Goal: Share content: Share content

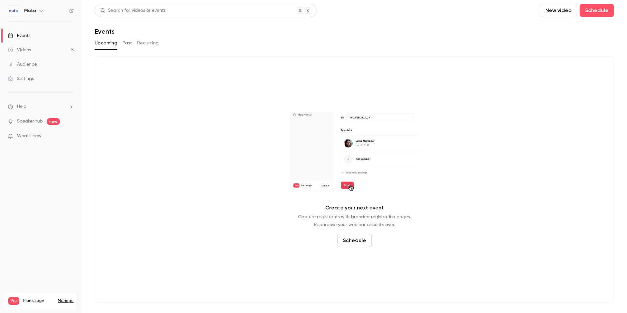
click at [23, 54] on link "Videos 5" at bounding box center [41, 50] width 82 height 14
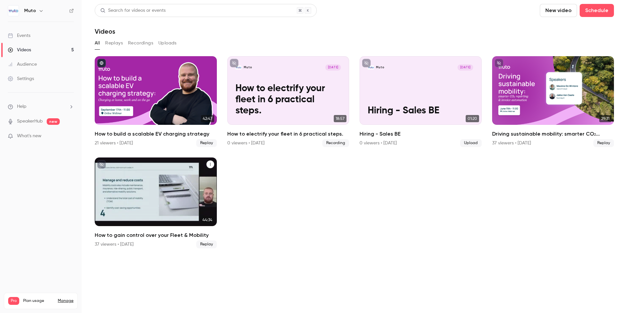
click at [163, 178] on div "How to gain control over your Fleet & Mobility" at bounding box center [156, 191] width 122 height 69
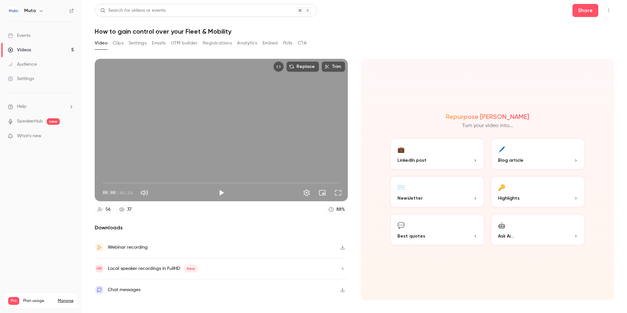
click at [275, 45] on button "Embed" at bounding box center [269, 43] width 15 height 10
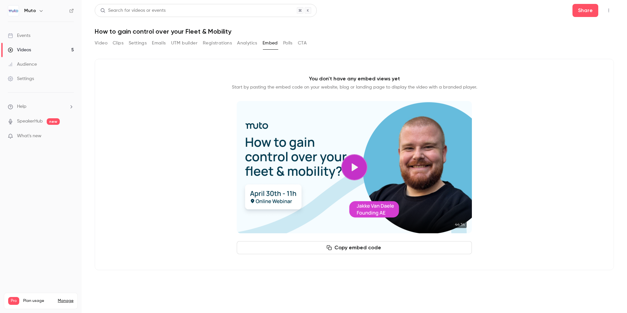
click at [353, 244] on button "Copy embed code" at bounding box center [354, 247] width 235 height 13
drag, startPoint x: 446, startPoint y: 59, endPoint x: 350, endPoint y: 170, distance: 146.3
click at [446, 59] on div "You don't have any embed views yet Start by pasting the embed code on your webs…" at bounding box center [354, 164] width 519 height 211
click at [359, 245] on button "Copy embed code" at bounding box center [354, 247] width 235 height 13
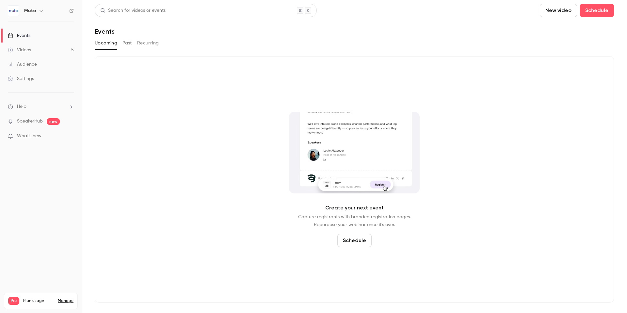
click at [31, 49] on link "Videos 5" at bounding box center [41, 50] width 82 height 14
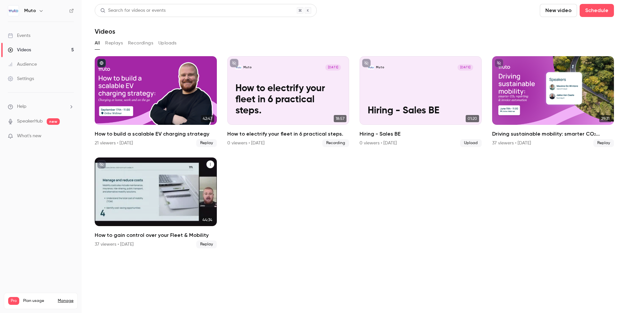
click at [213, 163] on button "How to gain control over your Fleet & Mobility" at bounding box center [210, 164] width 8 height 8
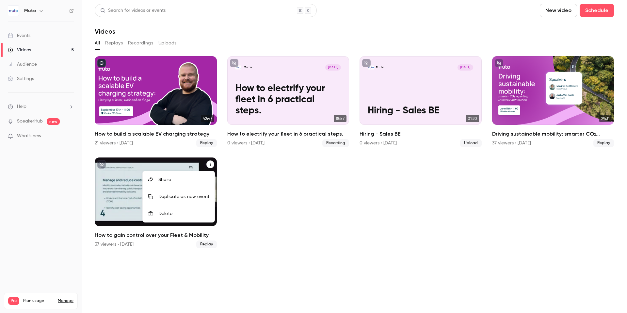
click at [183, 179] on div "Share" at bounding box center [183, 179] width 51 height 7
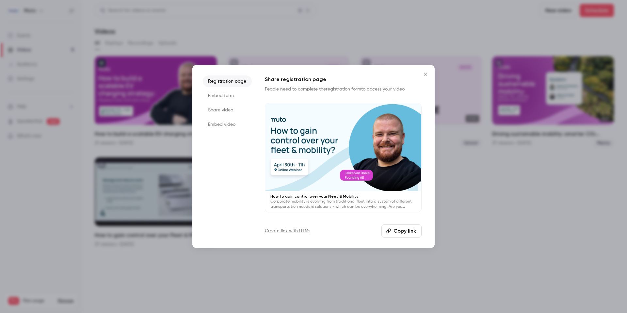
click at [220, 110] on li "Share video" at bounding box center [227, 110] width 49 height 12
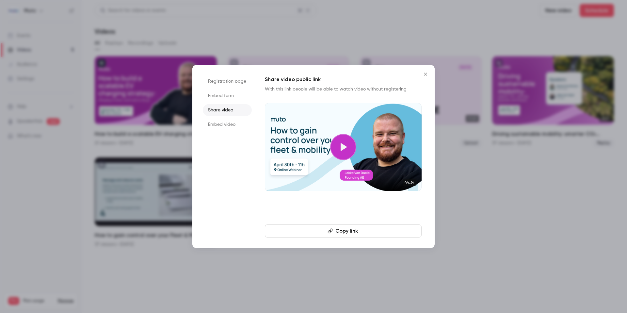
click at [347, 235] on button "Copy link" at bounding box center [343, 230] width 157 height 13
click at [223, 125] on li "Embed video" at bounding box center [227, 124] width 49 height 12
click at [219, 109] on li "Share video" at bounding box center [227, 110] width 49 height 12
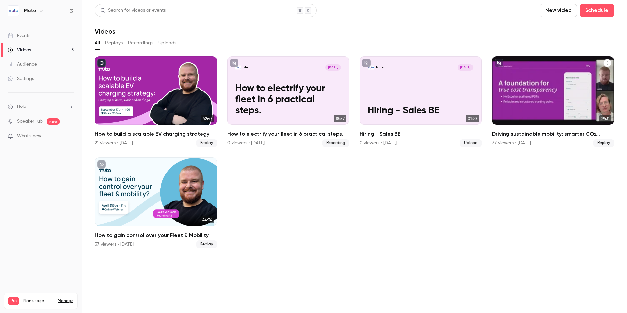
click at [513, 134] on h2 "Driving sustainable mobility: smarter CO₂ reporting & invoice automation" at bounding box center [553, 134] width 122 height 8
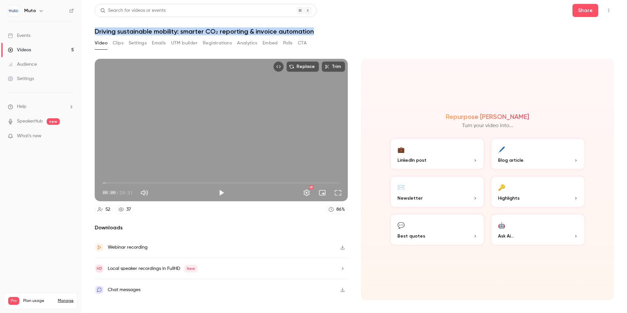
drag, startPoint x: 94, startPoint y: 31, endPoint x: 314, endPoint y: 30, distance: 220.4
click at [314, 30] on main "Search for videos or events Share Driving sustainable mobility: smarter CO₂ rep…" at bounding box center [354, 156] width 545 height 313
copy h1 "Driving sustainable mobility: smarter CO₂ reporting & invoice automation"
click at [130, 42] on button "Settings" at bounding box center [138, 43] width 18 height 10
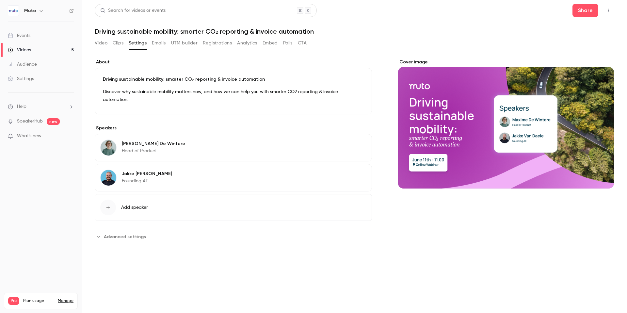
click at [276, 93] on p "Discover why sustainable mobility matters now, and how we can help you with sma…" at bounding box center [233, 96] width 261 height 16
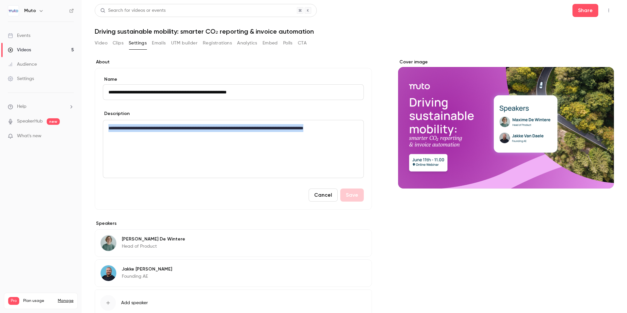
drag, startPoint x: 212, startPoint y: 138, endPoint x: 81, endPoint y: 114, distance: 133.2
click at [82, 115] on main "**********" at bounding box center [354, 156] width 545 height 313
copy p "**********"
click at [265, 44] on button "Embed" at bounding box center [269, 43] width 15 height 10
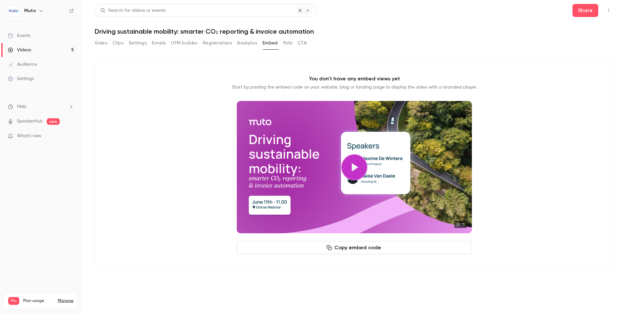
click at [104, 44] on button "Video" at bounding box center [101, 43] width 13 height 10
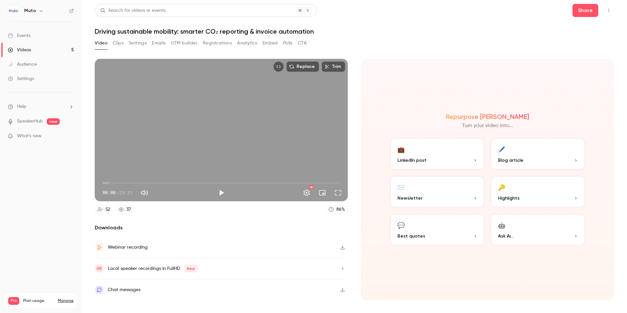
click at [138, 46] on button "Settings" at bounding box center [138, 43] width 18 height 10
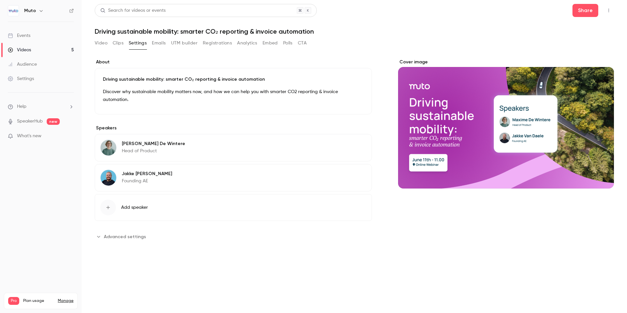
click at [157, 44] on button "Emails" at bounding box center [159, 43] width 14 height 10
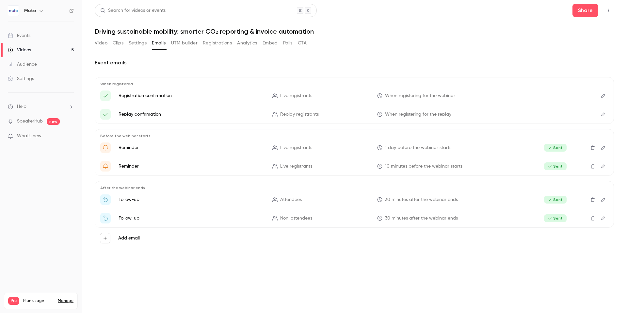
click at [180, 44] on button "UTM builder" at bounding box center [184, 43] width 26 height 10
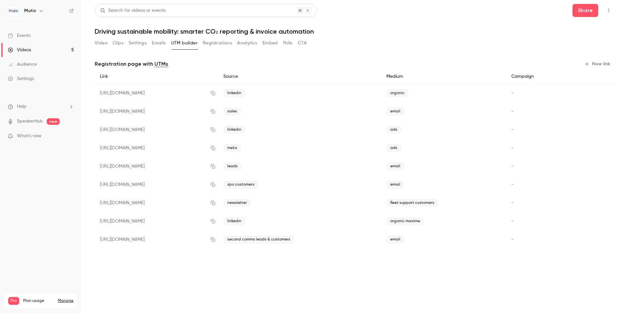
click at [602, 65] on button "New link" at bounding box center [597, 64] width 32 height 10
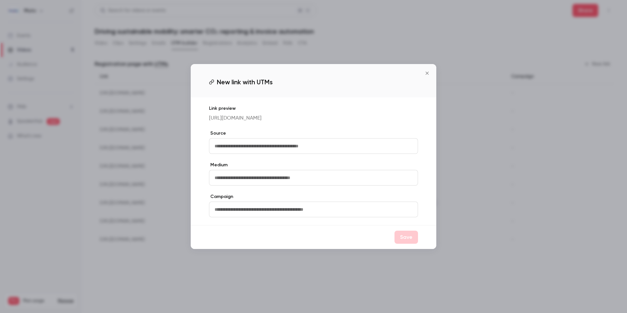
click at [353, 275] on div at bounding box center [313, 156] width 627 height 313
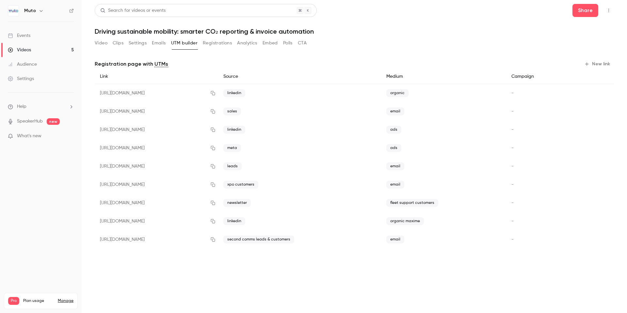
click at [209, 39] on button "Registrations" at bounding box center [217, 43] width 29 height 10
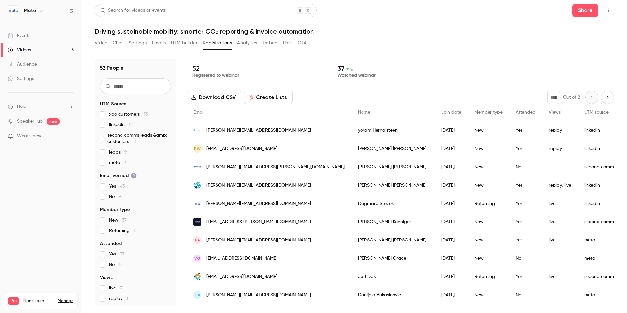
click at [99, 45] on button "Video" at bounding box center [101, 43] width 13 height 10
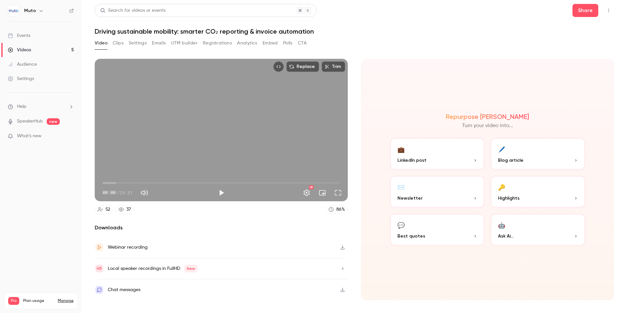
click at [25, 49] on div "Videos" at bounding box center [19, 50] width 23 height 7
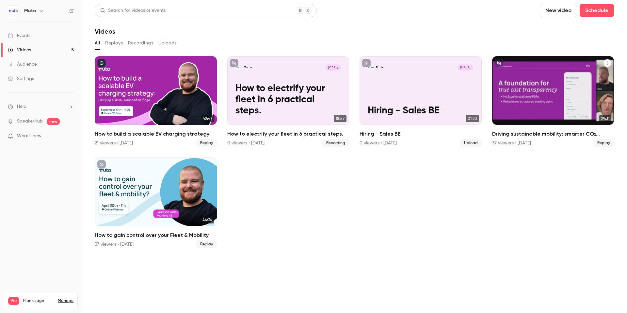
click at [606, 64] on icon "Driving sustainable mobility: smarter CO₂ reporting & invoice automation" at bounding box center [607, 63] width 4 height 4
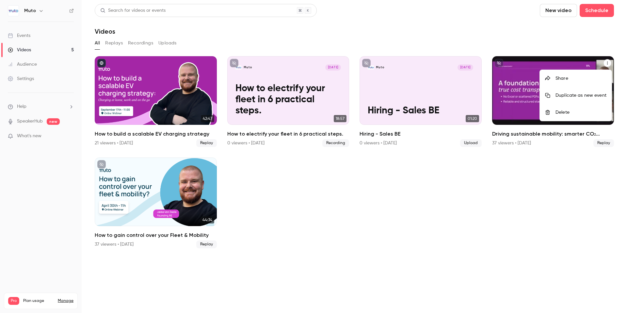
click at [567, 80] on div "Share" at bounding box center [580, 78] width 51 height 7
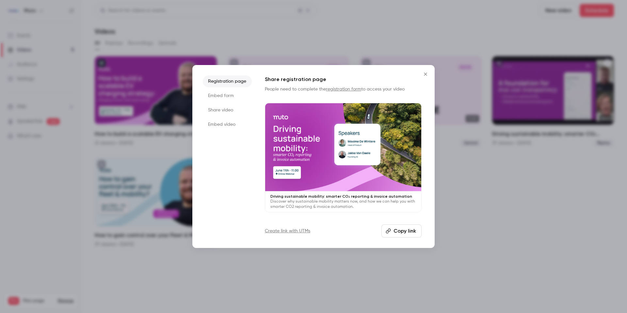
click at [222, 107] on li "Share video" at bounding box center [227, 110] width 49 height 12
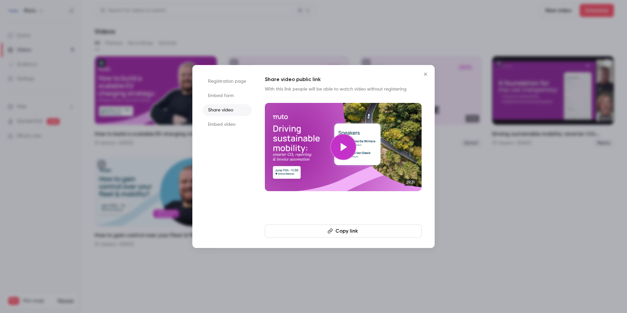
click at [350, 236] on button "Copy link" at bounding box center [343, 230] width 157 height 13
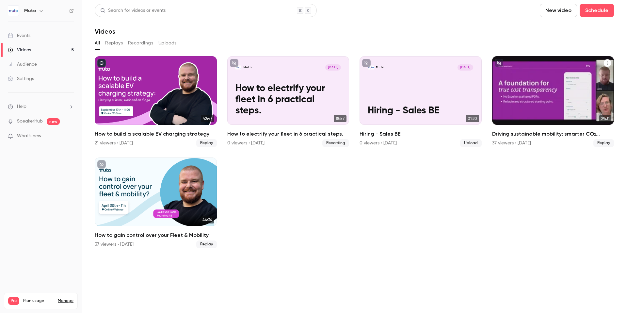
click at [536, 82] on div "Driving sustainable mobility: smarter CO₂ reporting & invoice automation" at bounding box center [553, 90] width 122 height 69
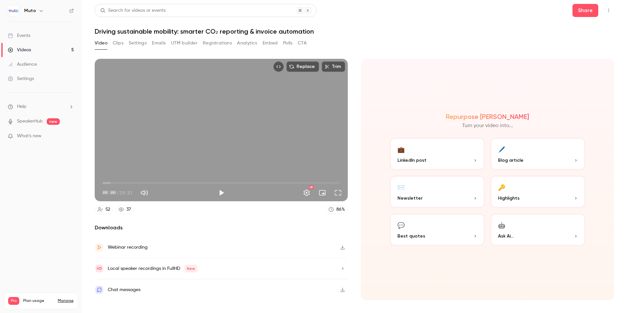
click at [272, 43] on button "Embed" at bounding box center [269, 43] width 15 height 10
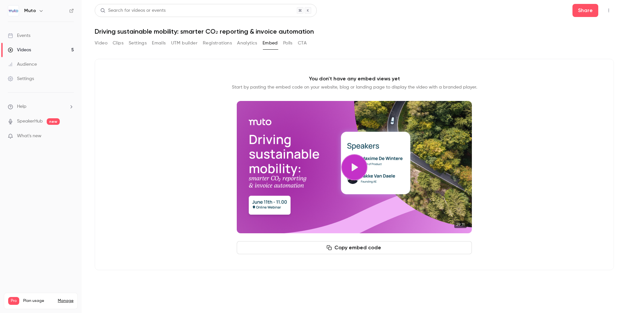
click at [347, 250] on button "Copy embed code" at bounding box center [354, 247] width 235 height 13
click at [364, 245] on button "Copy embed code" at bounding box center [354, 247] width 235 height 13
click at [103, 46] on button "Video" at bounding box center [101, 43] width 13 height 10
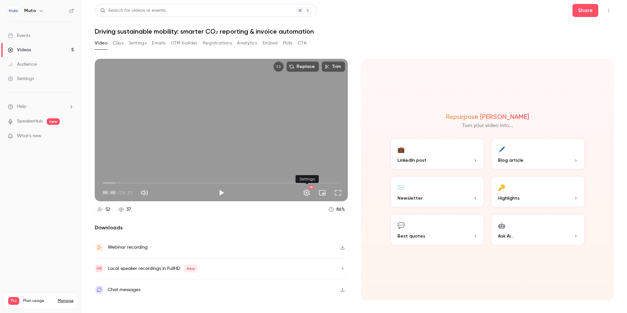
click at [312, 194] on button "Settings" at bounding box center [306, 192] width 13 height 13
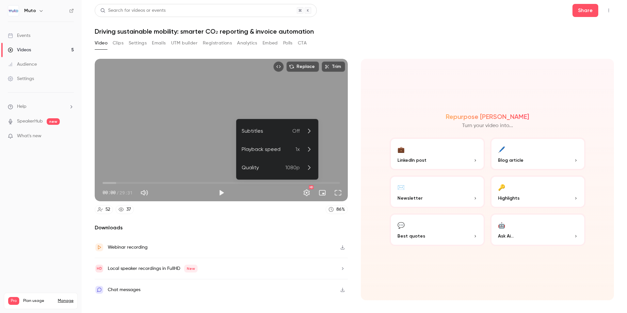
click at [307, 193] on div at bounding box center [313, 156] width 627 height 313
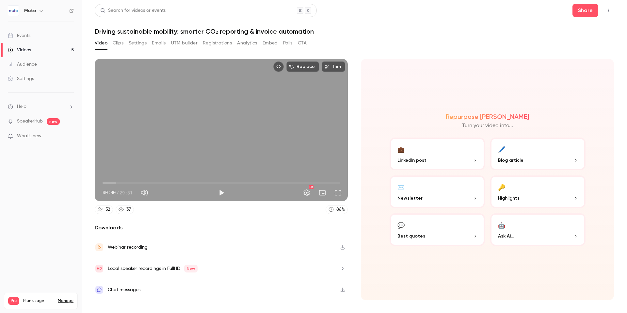
click at [43, 48] on link "Videos 5" at bounding box center [41, 50] width 82 height 14
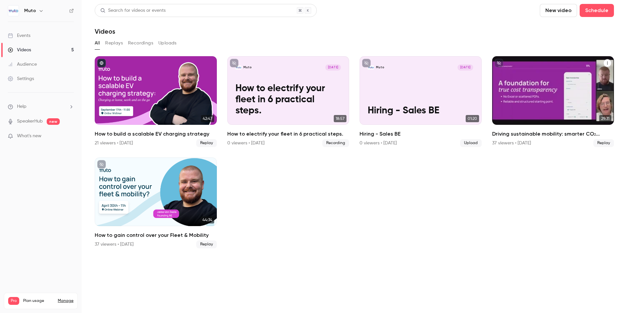
click at [522, 87] on div "Driving sustainable mobility: smarter CO₂ reporting & invoice automation" at bounding box center [553, 90] width 122 height 69
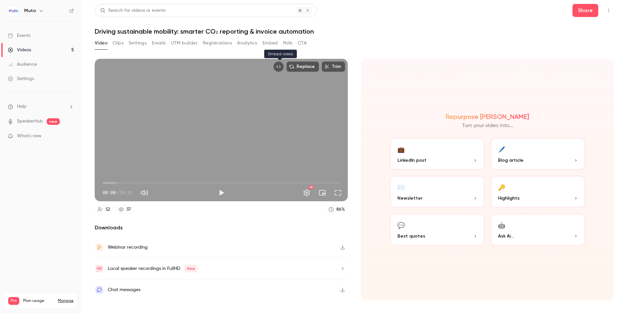
click at [278, 67] on icon "Embed video" at bounding box center [278, 66] width 5 height 5
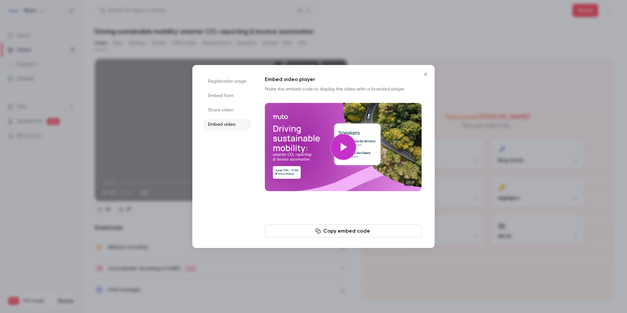
click at [222, 107] on li "Share video" at bounding box center [227, 110] width 49 height 12
click at [344, 231] on button "Copy link" at bounding box center [343, 230] width 157 height 13
click at [225, 90] on li "Embed form" at bounding box center [227, 96] width 49 height 12
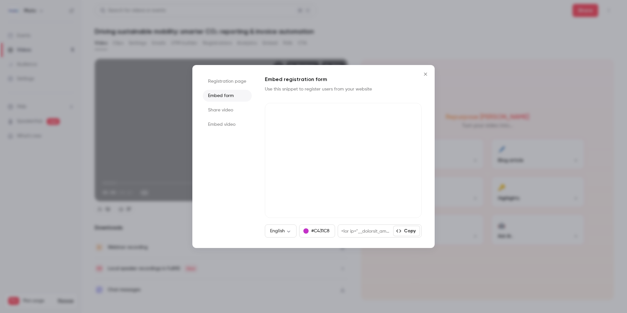
click at [229, 80] on li "Registration page" at bounding box center [227, 81] width 49 height 12
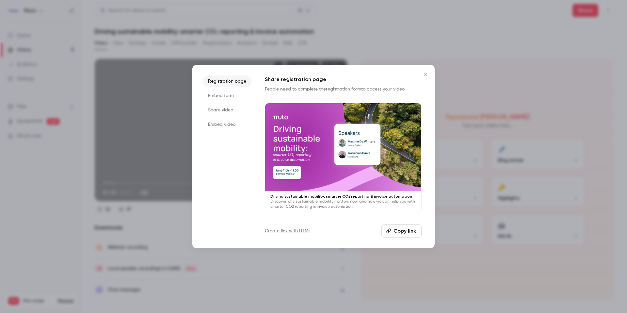
click at [226, 91] on li "Embed form" at bounding box center [227, 96] width 49 height 12
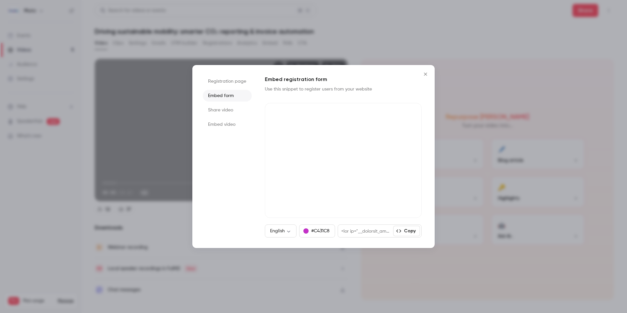
click at [225, 76] on li "Registration page" at bounding box center [227, 81] width 49 height 12
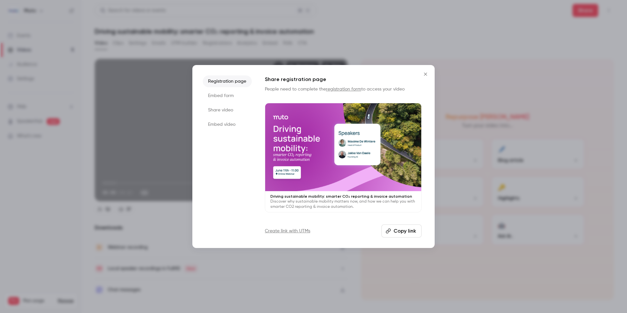
click at [427, 78] on button "Close" at bounding box center [425, 74] width 13 height 13
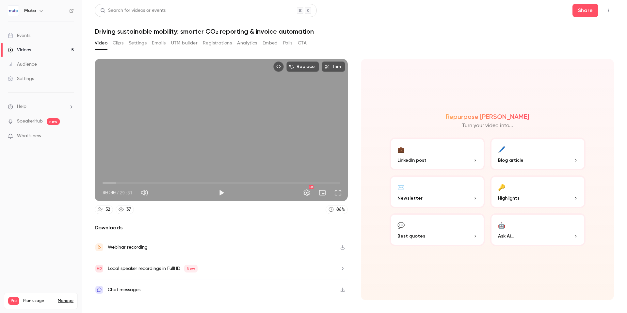
click at [271, 42] on button "Embed" at bounding box center [269, 43] width 15 height 10
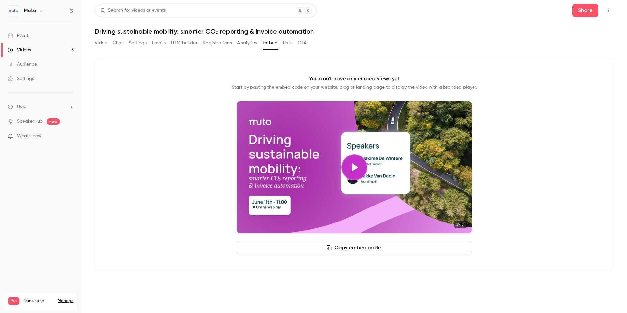
click at [360, 246] on button "Copy embed code" at bounding box center [354, 247] width 235 height 13
click at [372, 249] on button "Copy embed code" at bounding box center [354, 247] width 235 height 13
click at [413, 249] on button "Copy embed code" at bounding box center [354, 247] width 235 height 13
drag, startPoint x: 358, startPoint y: 249, endPoint x: 354, endPoint y: 248, distance: 4.4
click at [358, 249] on button "Copy embed code" at bounding box center [354, 247] width 235 height 13
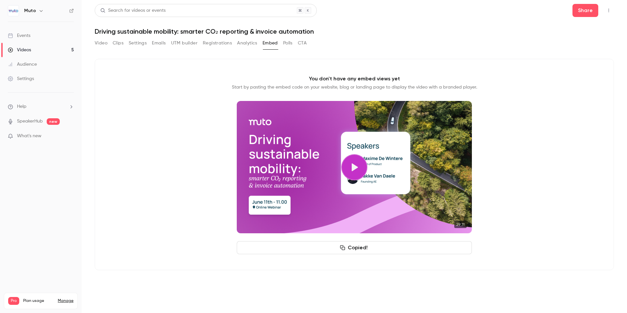
click at [107, 43] on div "Video Clips Settings Emails UTM builder Registrations Analytics Embed Polls CTA" at bounding box center [201, 43] width 212 height 10
click at [103, 43] on button "Video" at bounding box center [101, 43] width 13 height 10
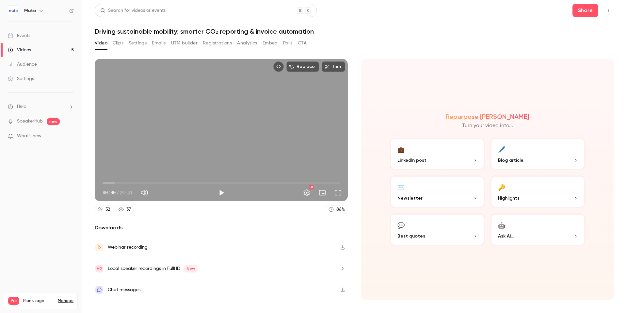
click at [30, 52] on div "Videos" at bounding box center [19, 50] width 23 height 7
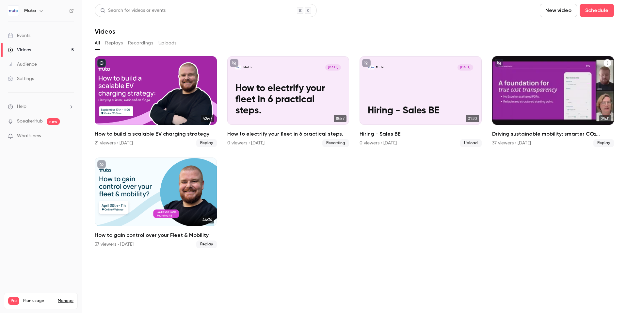
click at [605, 63] on icon "Driving sustainable mobility: smarter CO₂ reporting & invoice automation" at bounding box center [607, 63] width 4 height 4
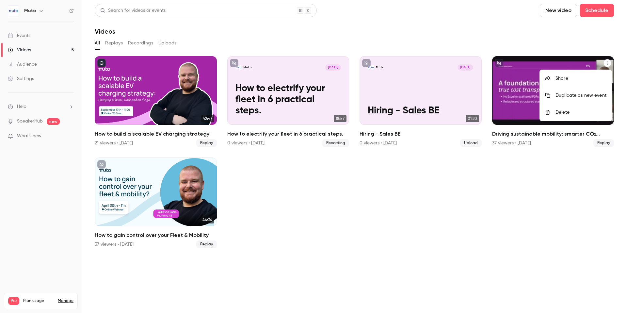
click at [580, 78] on div "Share" at bounding box center [580, 78] width 51 height 7
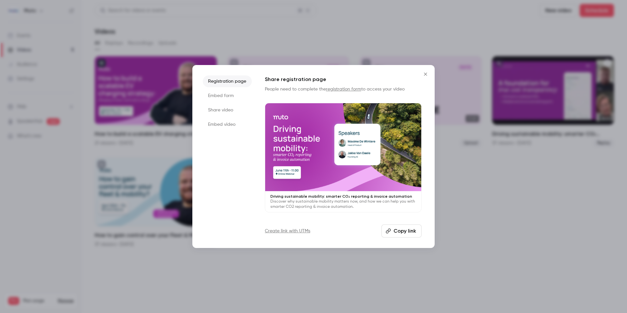
click at [217, 121] on li "Embed video" at bounding box center [227, 124] width 49 height 12
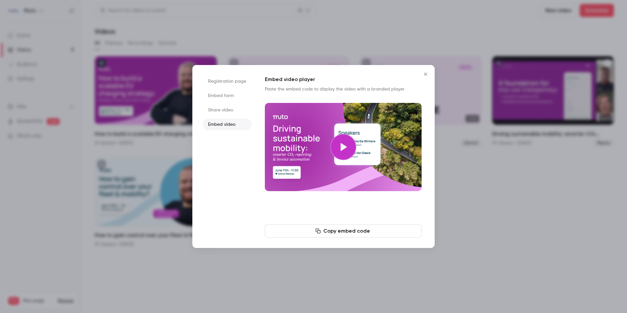
click at [223, 109] on li "Share video" at bounding box center [227, 110] width 49 height 12
click at [344, 227] on button "Copy link" at bounding box center [343, 230] width 157 height 13
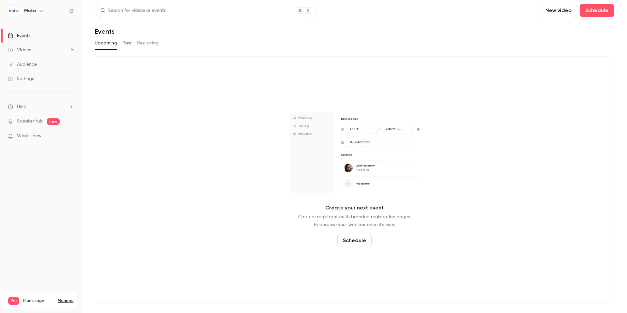
click at [35, 51] on link "Videos 5" at bounding box center [41, 50] width 82 height 14
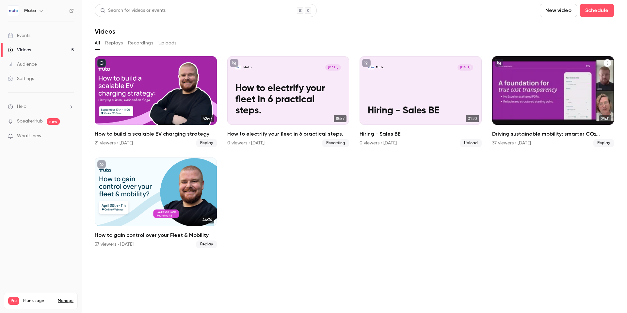
click at [607, 63] on icon "Driving sustainable mobility: smarter CO₂ reporting & invoice automation" at bounding box center [607, 63] width 4 height 4
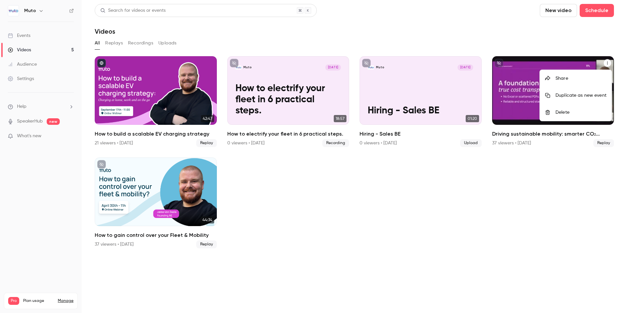
click at [574, 77] on div "Share" at bounding box center [580, 78] width 51 height 7
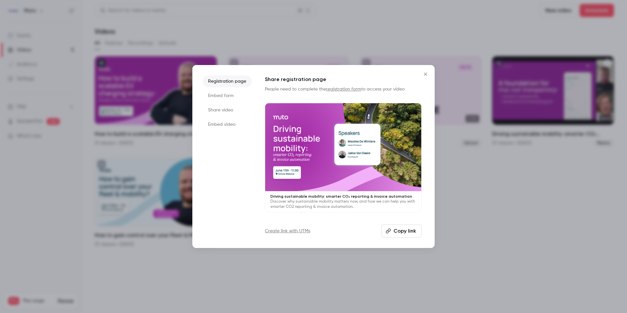
click at [225, 108] on li "Share video" at bounding box center [227, 110] width 49 height 12
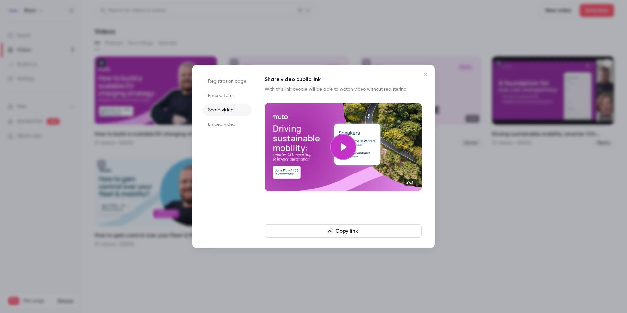
click at [331, 229] on icon "button" at bounding box center [329, 230] width 5 height 5
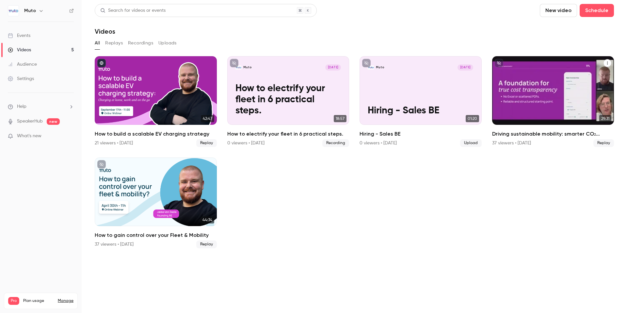
click at [553, 86] on div "Driving sustainable mobility: smarter CO₂ reporting & invoice automation" at bounding box center [553, 90] width 122 height 69
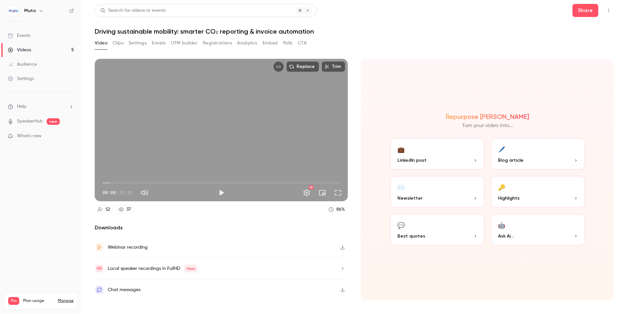
click at [271, 42] on button "Embed" at bounding box center [269, 43] width 15 height 10
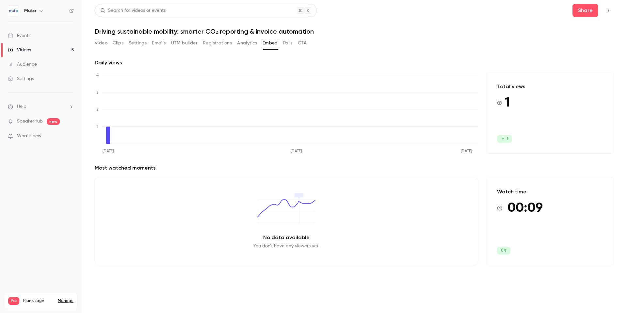
click at [269, 42] on button "Embed" at bounding box center [269, 43] width 15 height 10
drag, startPoint x: 103, startPoint y: 41, endPoint x: 187, endPoint y: 45, distance: 84.0
click at [106, 41] on button "Video" at bounding box center [101, 43] width 13 height 10
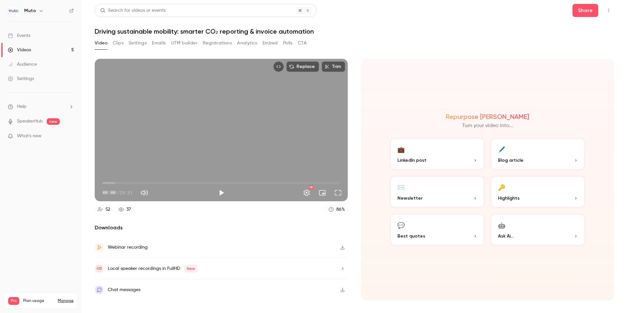
click at [272, 42] on button "Embed" at bounding box center [269, 43] width 15 height 10
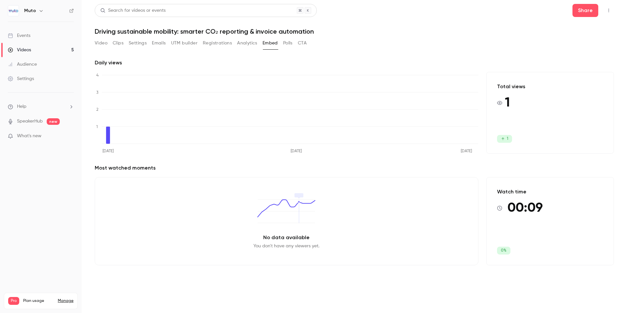
click at [606, 11] on main "Search for videos or events Share Driving sustainable mobility: smarter CO₂ rep…" at bounding box center [354, 156] width 545 height 313
drag, startPoint x: 600, startPoint y: 13, endPoint x: 604, endPoint y: 11, distance: 4.2
click at [602, 12] on div "Share" at bounding box center [592, 10] width 41 height 13
click at [606, 10] on icon "Top Bar Actions" at bounding box center [608, 10] width 5 height 5
click at [469, 21] on div at bounding box center [313, 156] width 627 height 313
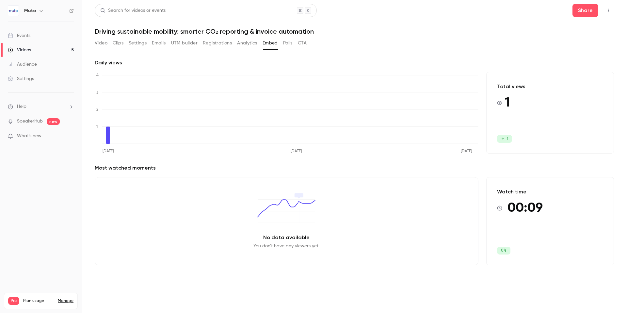
click at [288, 43] on button "Polls" at bounding box center [287, 43] width 9 height 10
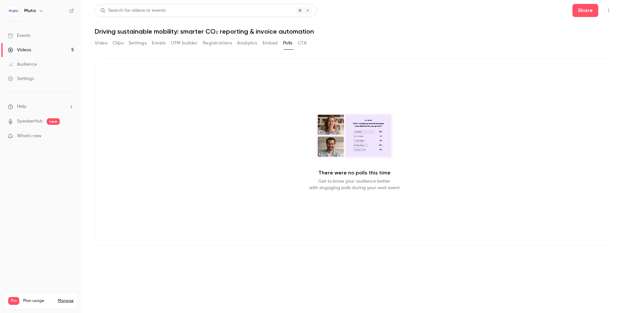
click at [251, 41] on button "Analytics" at bounding box center [247, 43] width 20 height 10
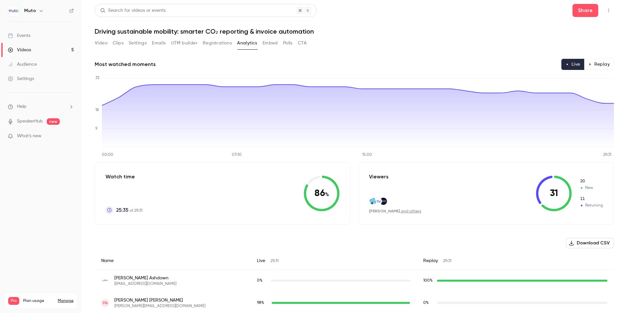
click at [38, 49] on link "Videos 5" at bounding box center [41, 50] width 82 height 14
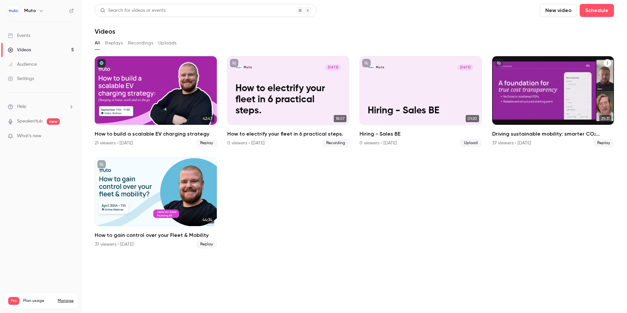
click at [511, 85] on div "Driving sustainable mobility: smarter CO₂ reporting & invoice automation" at bounding box center [553, 90] width 122 height 69
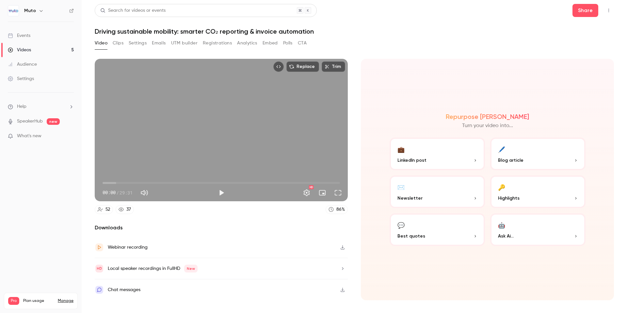
click at [265, 45] on button "Embed" at bounding box center [269, 43] width 15 height 10
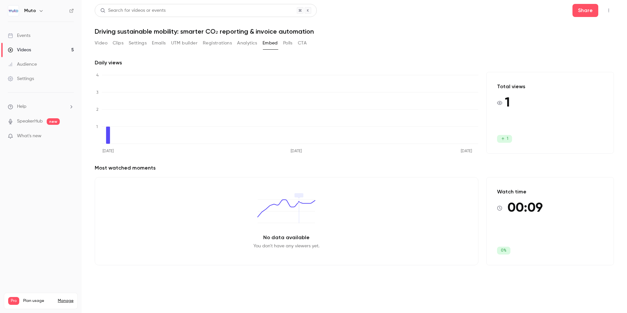
click at [248, 44] on button "Analytics" at bounding box center [247, 43] width 20 height 10
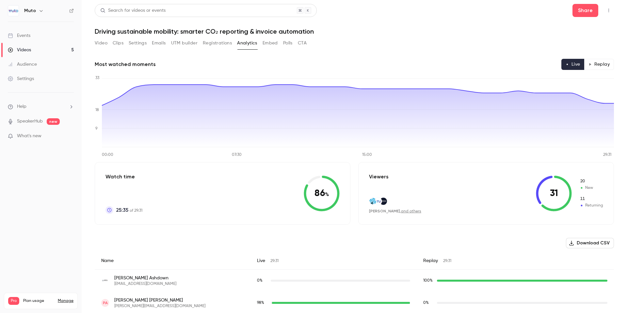
click at [182, 42] on button "UTM builder" at bounding box center [184, 43] width 26 height 10
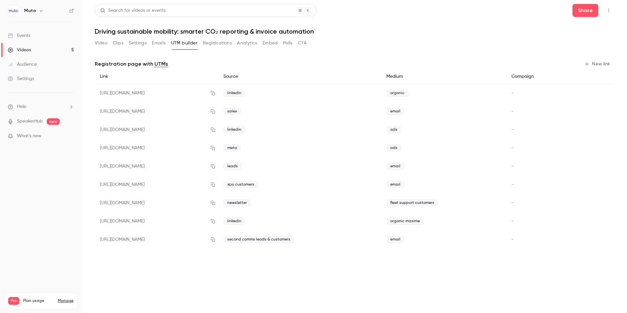
click at [162, 43] on button "Emails" at bounding box center [159, 43] width 14 height 10
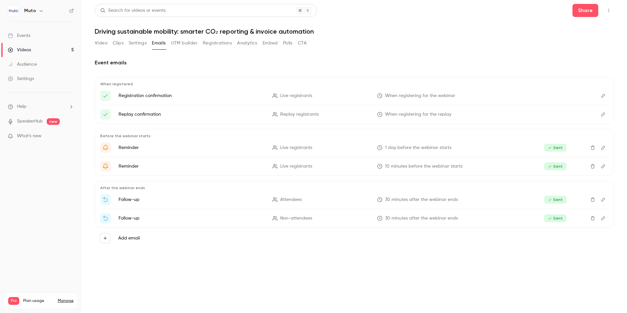
click at [143, 43] on button "Settings" at bounding box center [138, 43] width 18 height 10
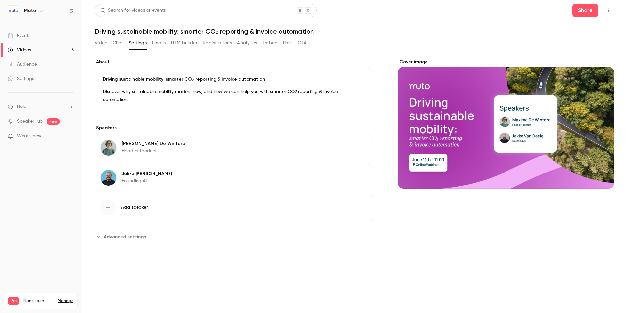
click at [126, 233] on span "Advanced settings" at bounding box center [125, 236] width 42 height 7
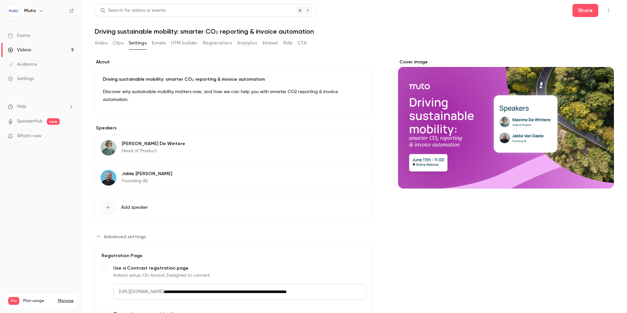
click at [276, 43] on button "Embed" at bounding box center [269, 43] width 15 height 10
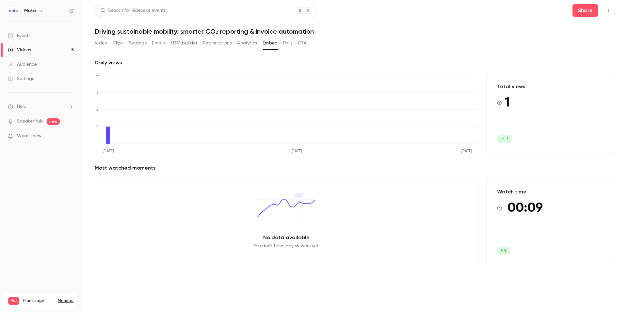
click at [41, 41] on link "Events" at bounding box center [41, 35] width 82 height 14
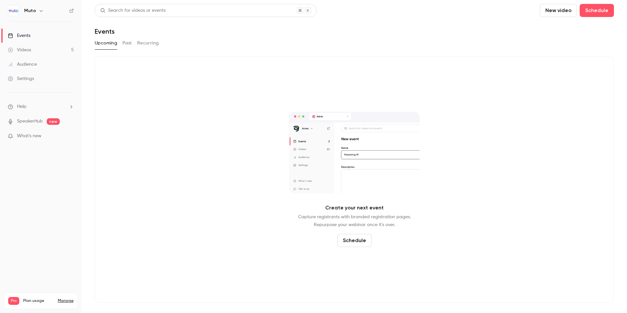
click at [35, 48] on link "Videos 5" at bounding box center [41, 50] width 82 height 14
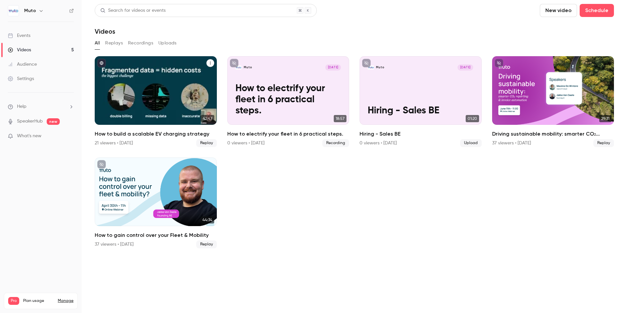
click at [165, 111] on div "How to build a scalable EV charging strategy" at bounding box center [156, 90] width 122 height 69
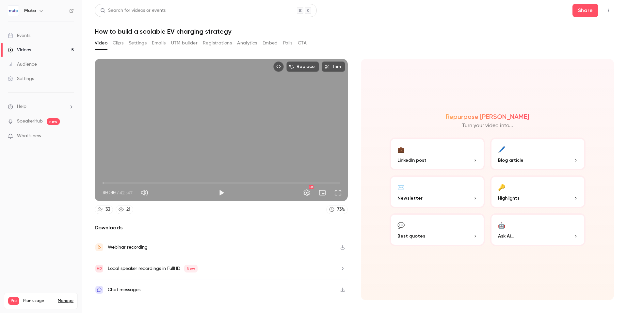
click at [272, 44] on button "Embed" at bounding box center [269, 43] width 15 height 10
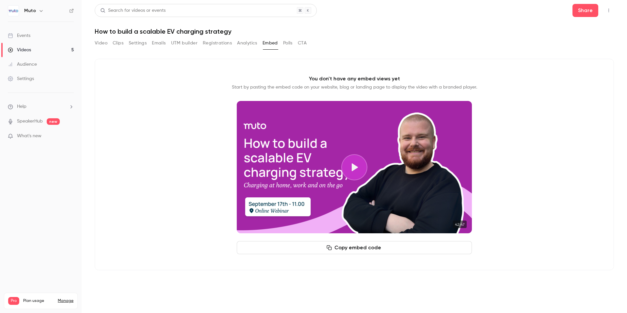
click at [420, 246] on button "Copy embed code" at bounding box center [354, 247] width 235 height 13
